Goal: Task Accomplishment & Management: Manage account settings

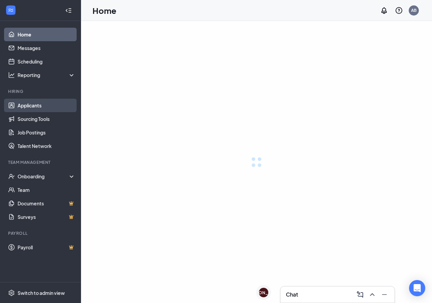
click at [37, 104] on link "Applicants" at bounding box center [47, 105] width 58 height 13
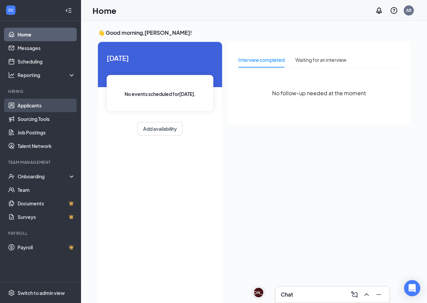
click at [33, 104] on link "Applicants" at bounding box center [47, 105] width 58 height 13
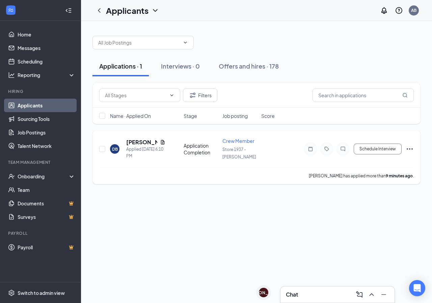
click at [138, 143] on h5 "[PERSON_NAME]" at bounding box center [141, 141] width 31 height 7
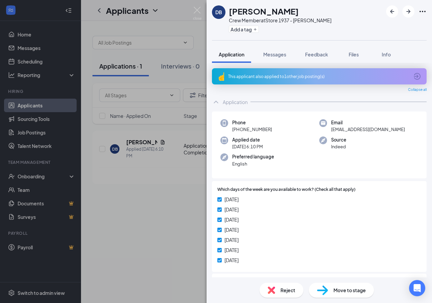
click at [300, 206] on div "[DATE]" at bounding box center [319, 209] width 204 height 7
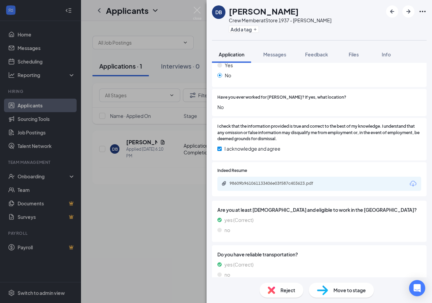
scroll to position [237, 0]
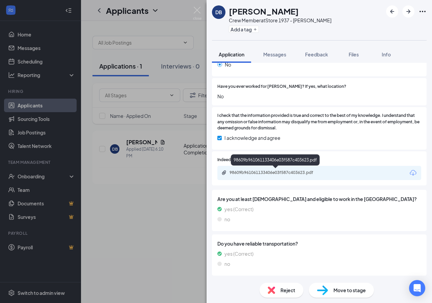
click at [301, 171] on div "98609b961061133406e03f587c403623.pdf" at bounding box center [276, 172] width 94 height 5
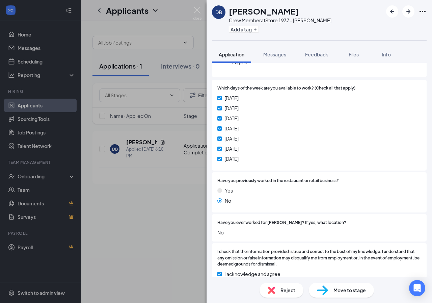
scroll to position [0, 0]
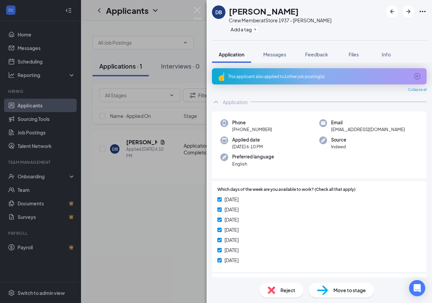
drag, startPoint x: 381, startPoint y: 234, endPoint x: 323, endPoint y: 244, distance: 58.8
click at [323, 244] on div "[DATE] [DATE] [DATE] [DATE] [DATE] [DATE] [DATE]" at bounding box center [319, 230] width 204 height 71
click at [197, 14] on img at bounding box center [197, 13] width 8 height 13
